Goal: Understand process/instructions: Learn about a topic

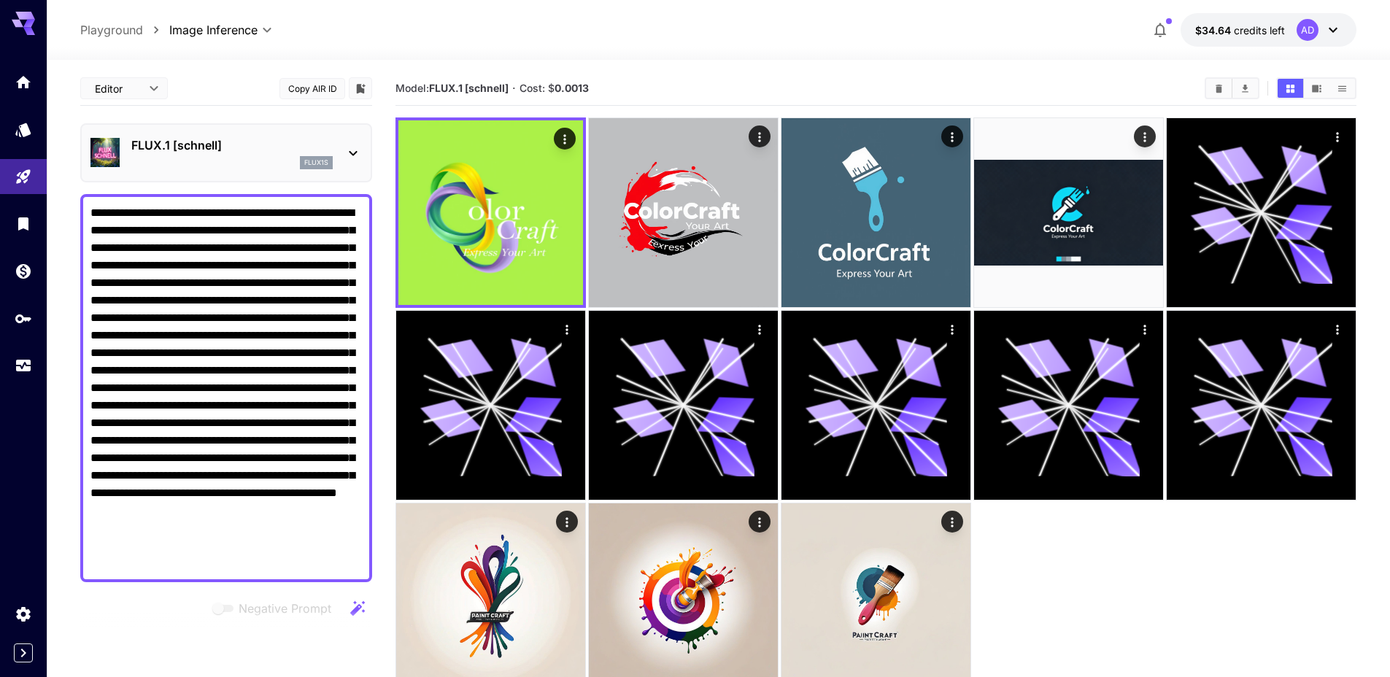
scroll to position [209, 0]
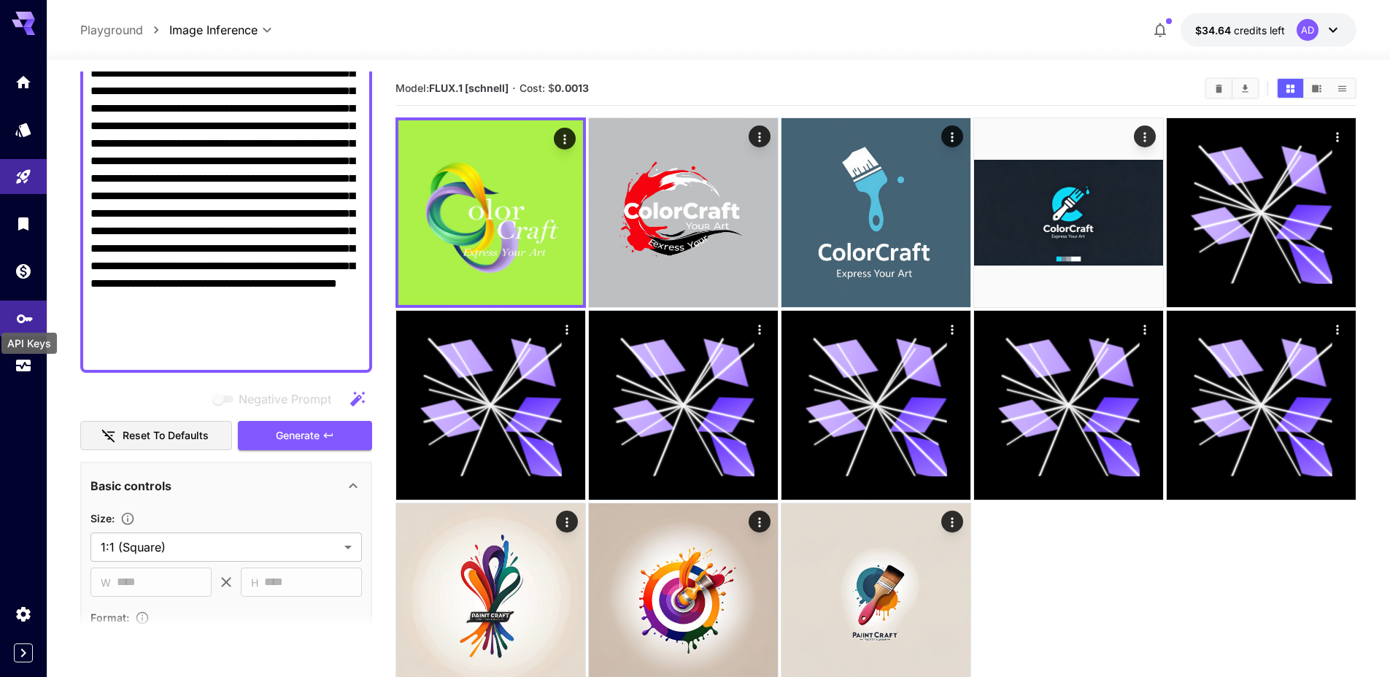
click at [27, 320] on icon "API Keys" at bounding box center [25, 314] width 18 height 18
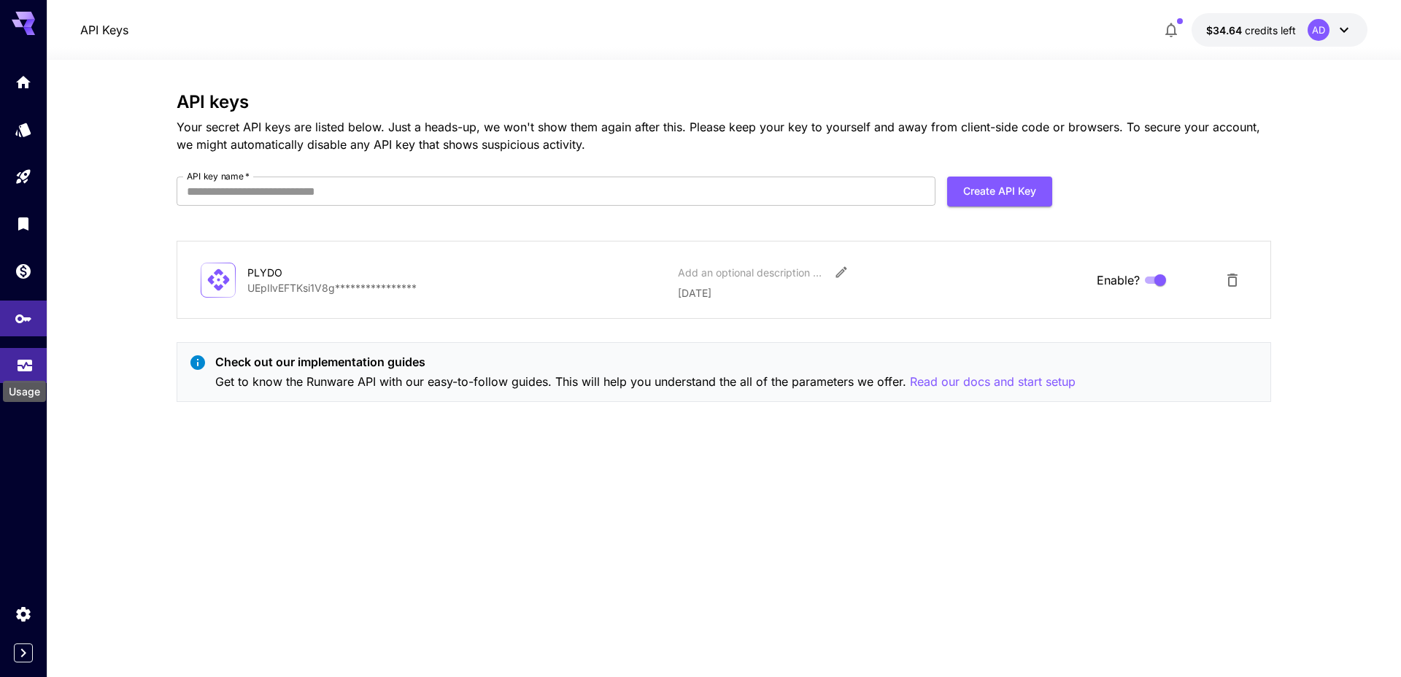
click at [25, 367] on icon "Usage" at bounding box center [25, 363] width 15 height 7
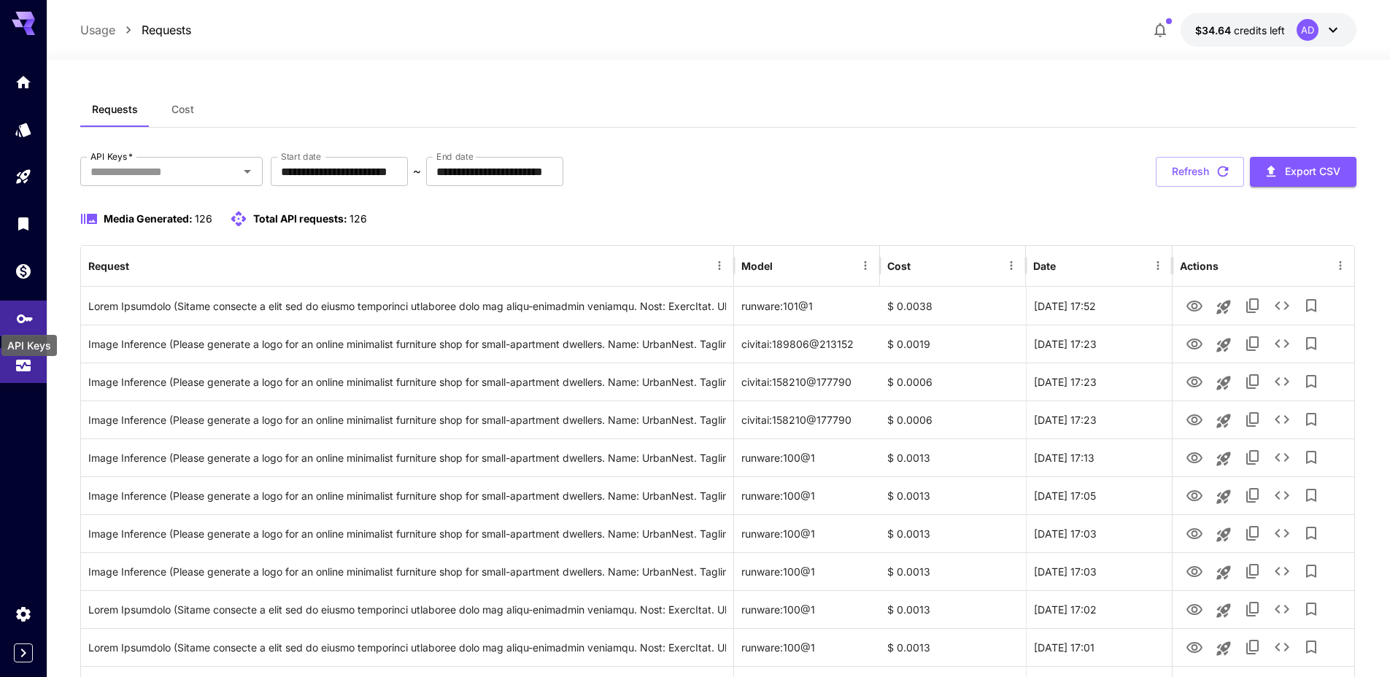
click at [28, 317] on icon "API Keys" at bounding box center [25, 314] width 18 height 18
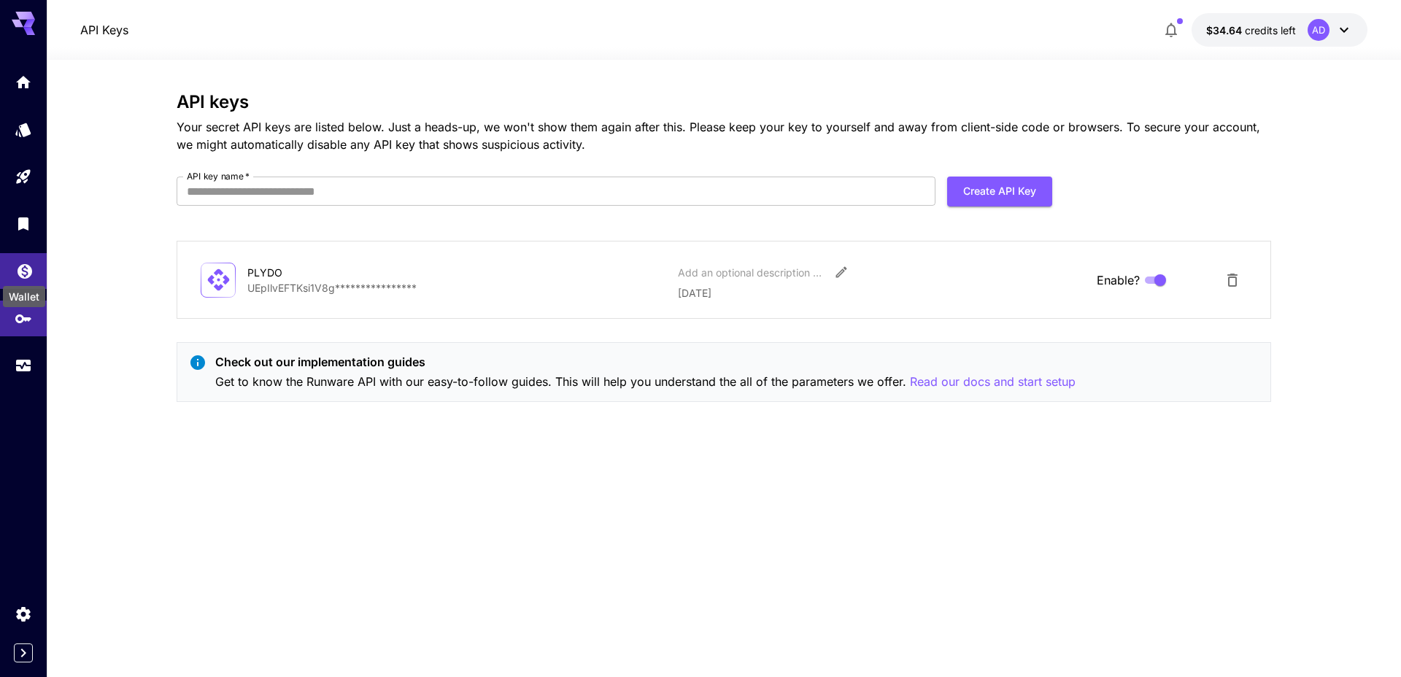
click at [23, 274] on icon "Wallet" at bounding box center [25, 267] width 15 height 15
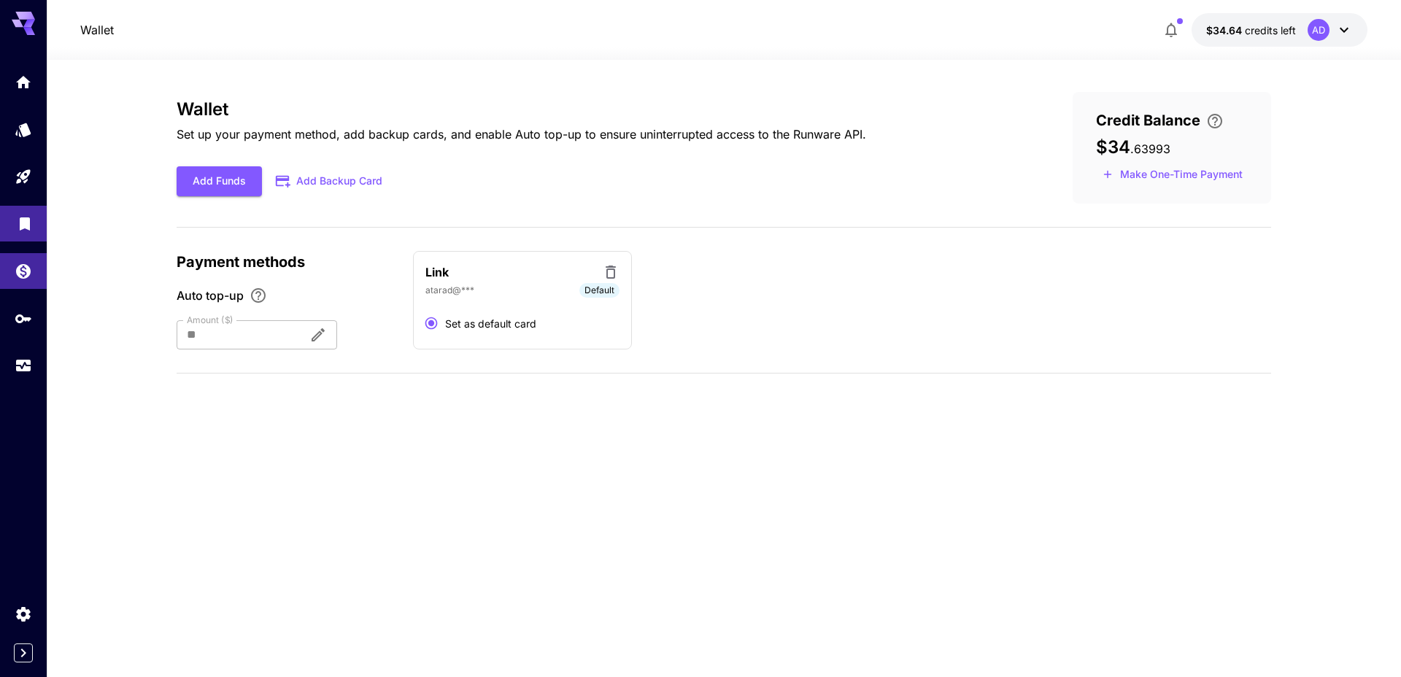
click at [23, 233] on link at bounding box center [23, 224] width 47 height 36
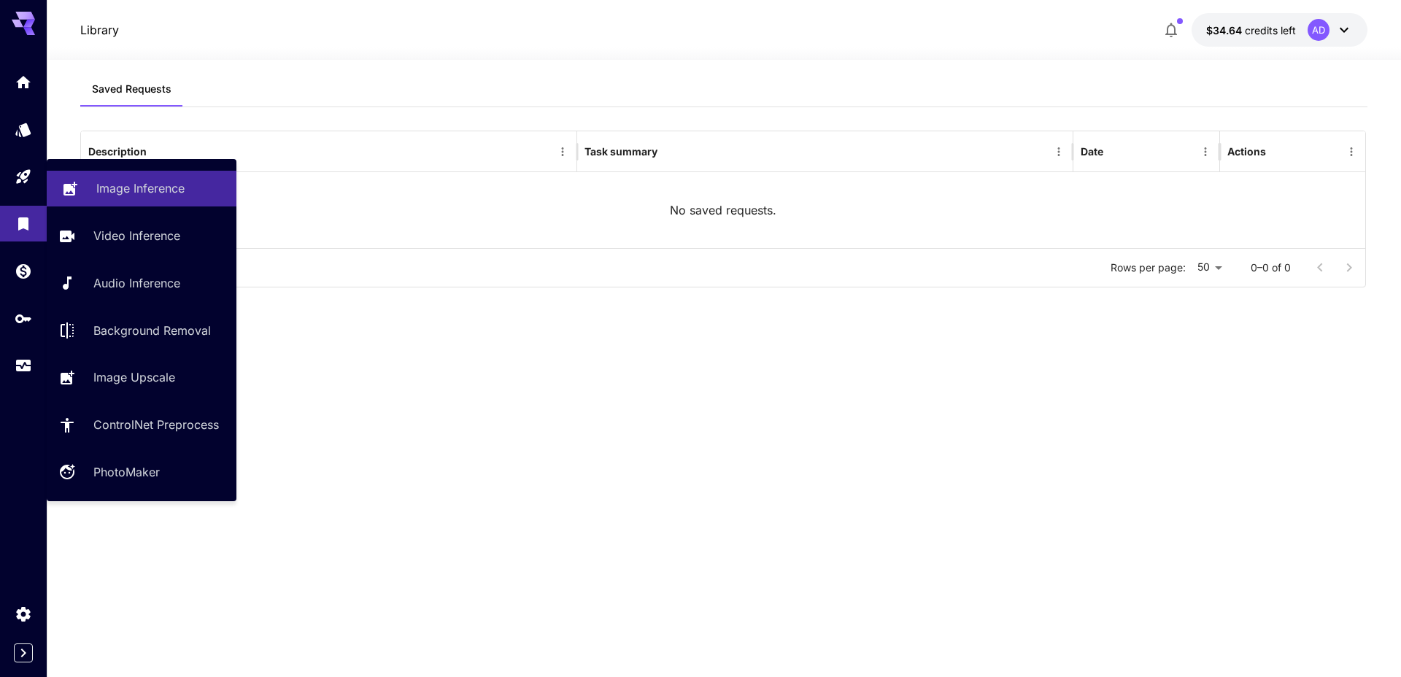
click at [138, 193] on p "Image Inference" at bounding box center [140, 188] width 88 height 18
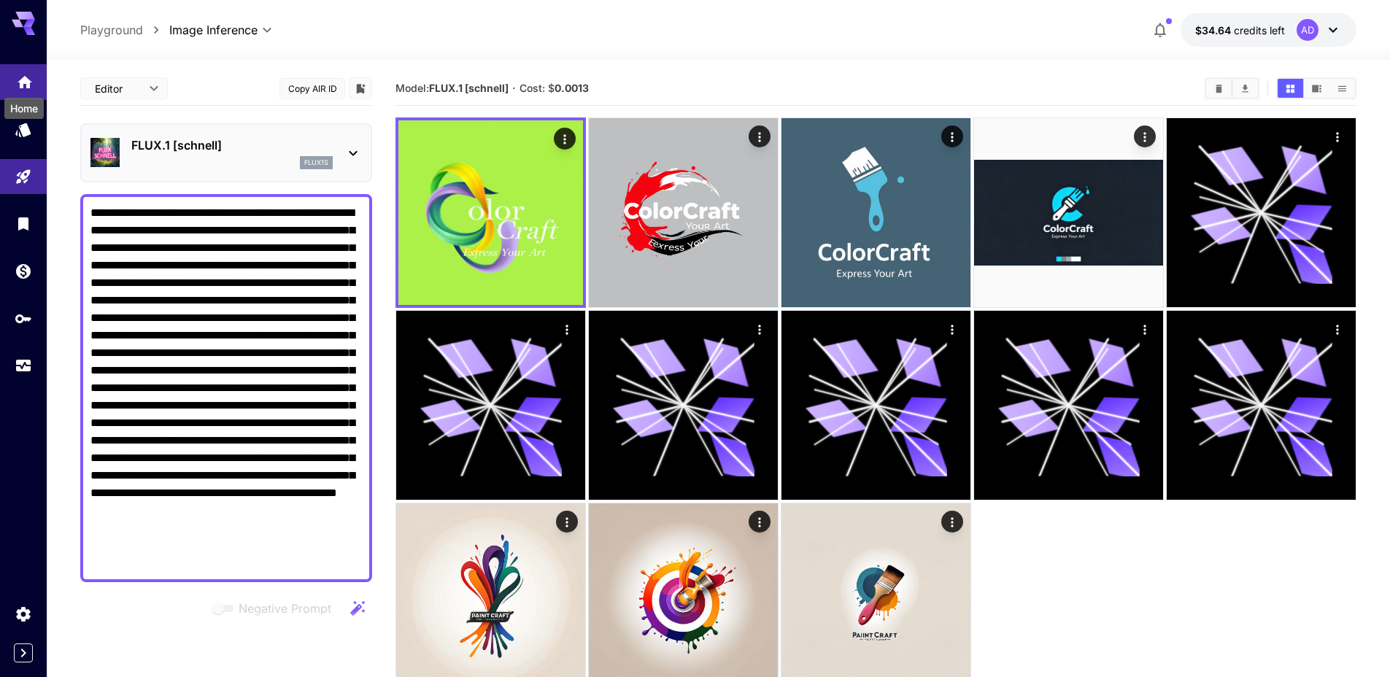
click at [29, 84] on icon "Home" at bounding box center [25, 78] width 15 height 12
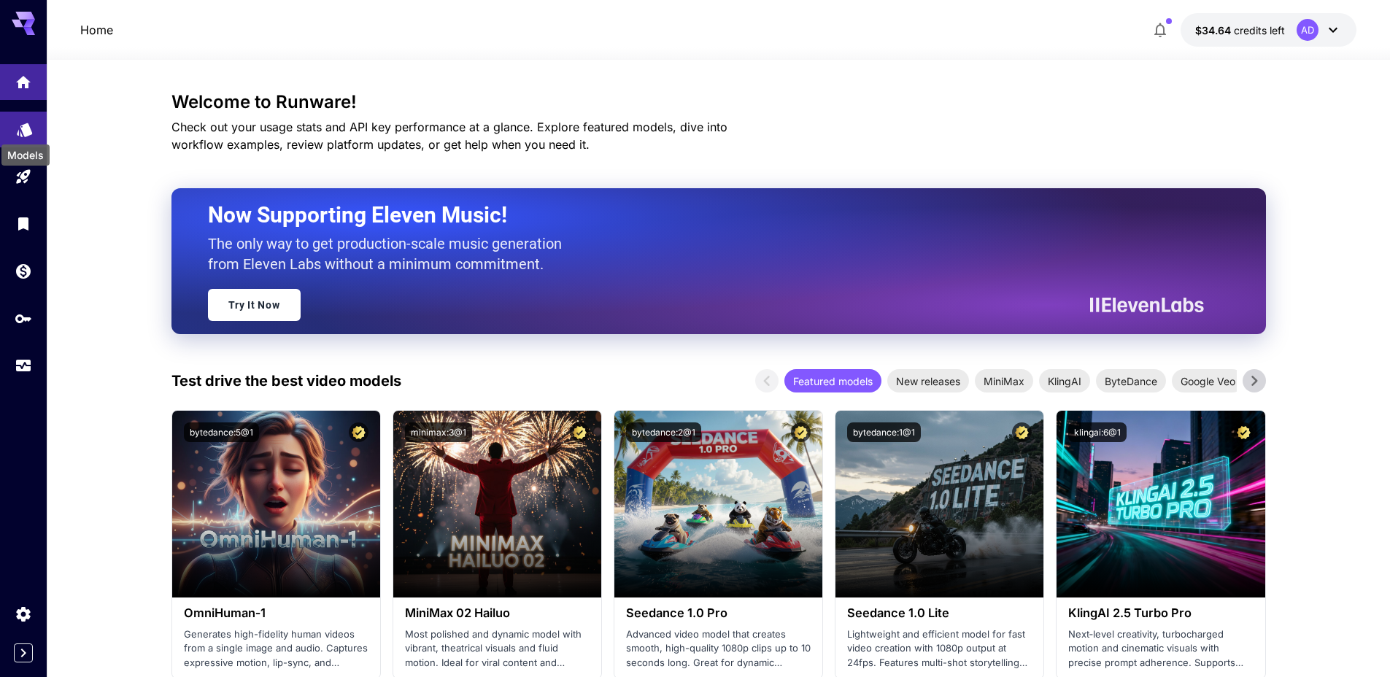
click at [28, 120] on icon "Models" at bounding box center [25, 125] width 18 height 18
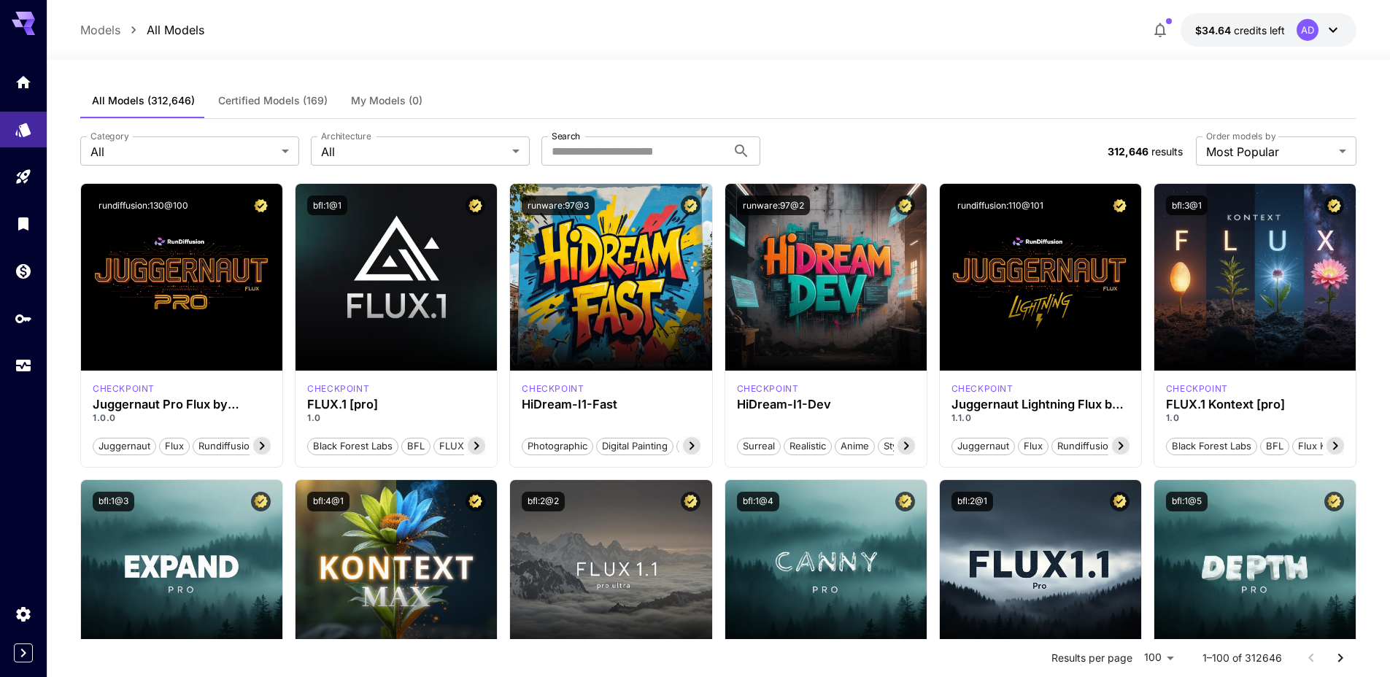
click at [315, 29] on div "Models All Models $34.64 credits left AD" at bounding box center [718, 30] width 1276 height 34
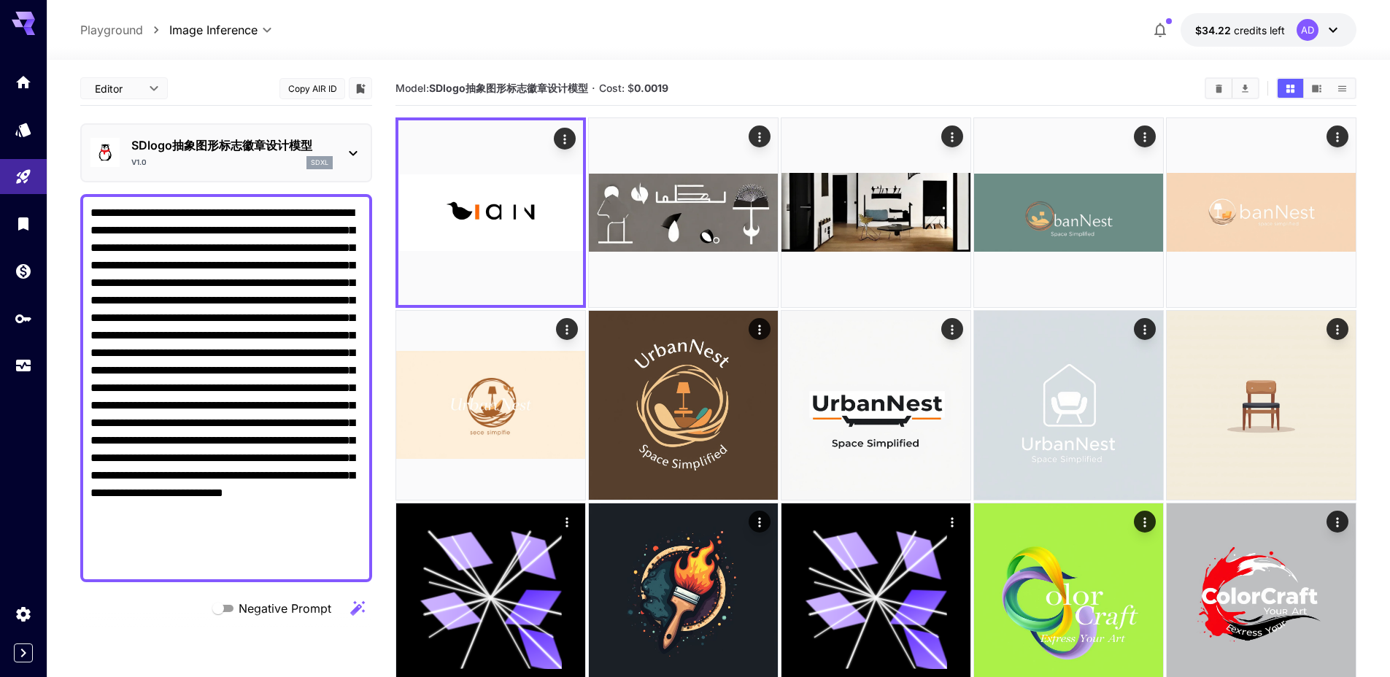
scroll to position [728, 0]
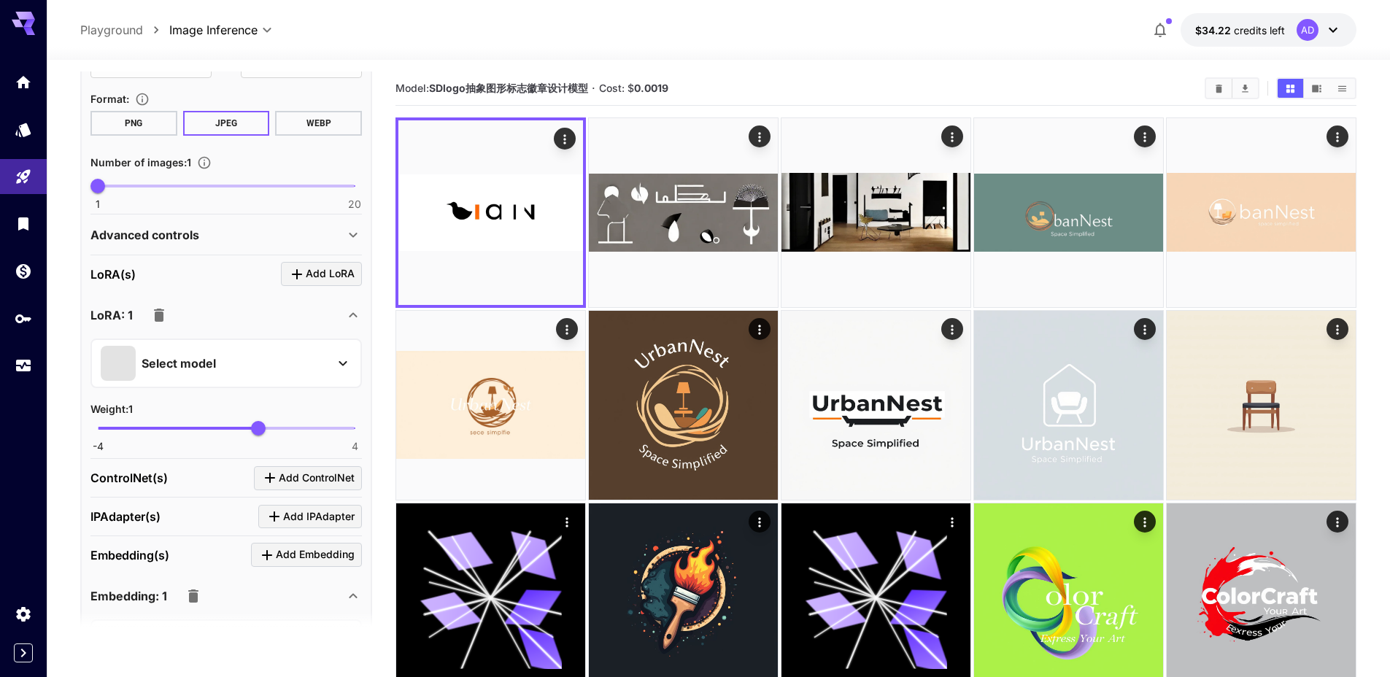
click at [1305, 31] on div "AD" at bounding box center [1308, 30] width 22 height 22
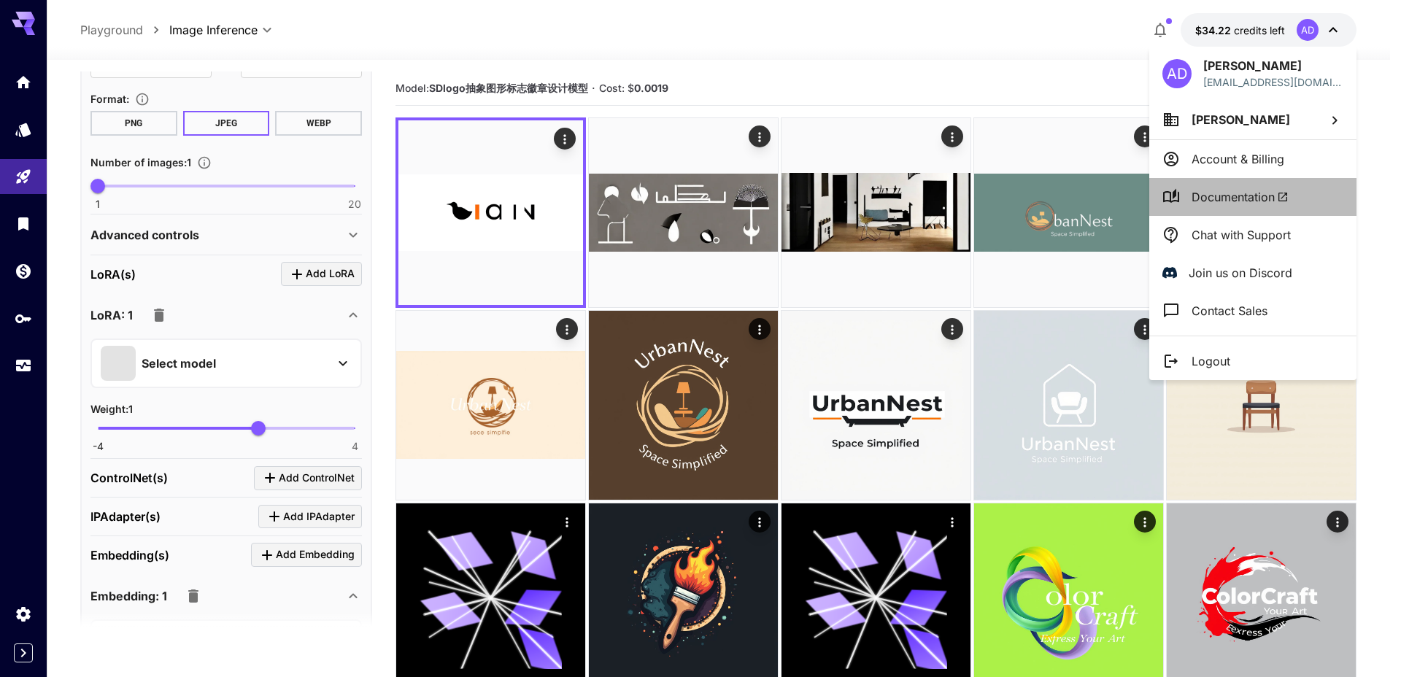
click at [1230, 202] on span "Documentation" at bounding box center [1240, 197] width 97 height 18
